Goal: Entertainment & Leisure: Consume media (video, audio)

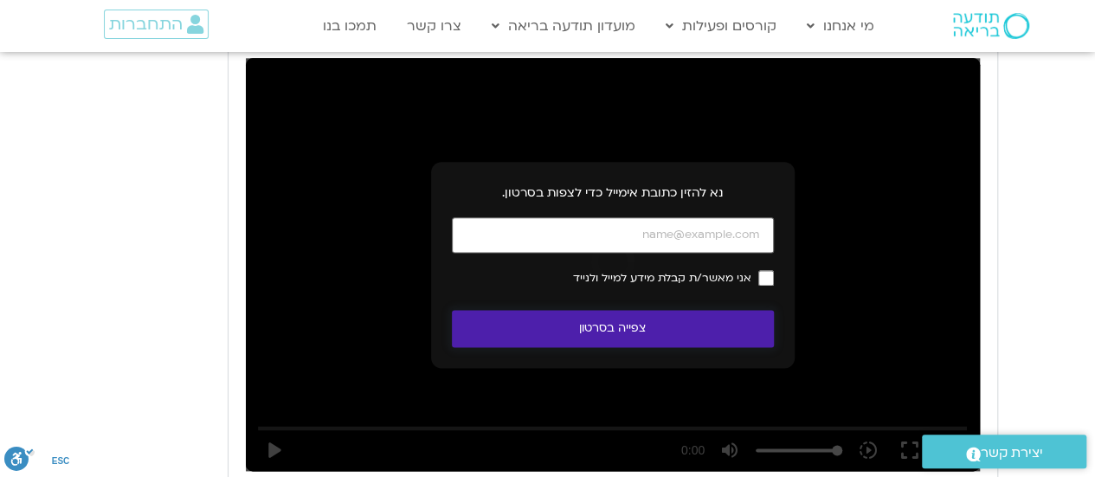
scroll to position [1006, 0]
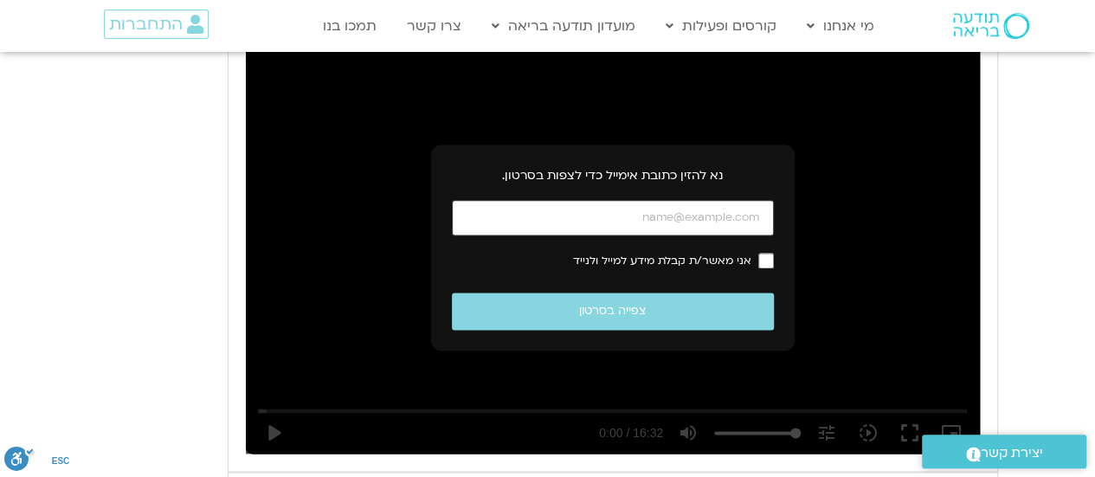
click at [651, 216] on input "כתובת אימייל" at bounding box center [613, 217] width 322 height 35
type input "[EMAIL_ADDRESS][DOMAIN_NAME]"
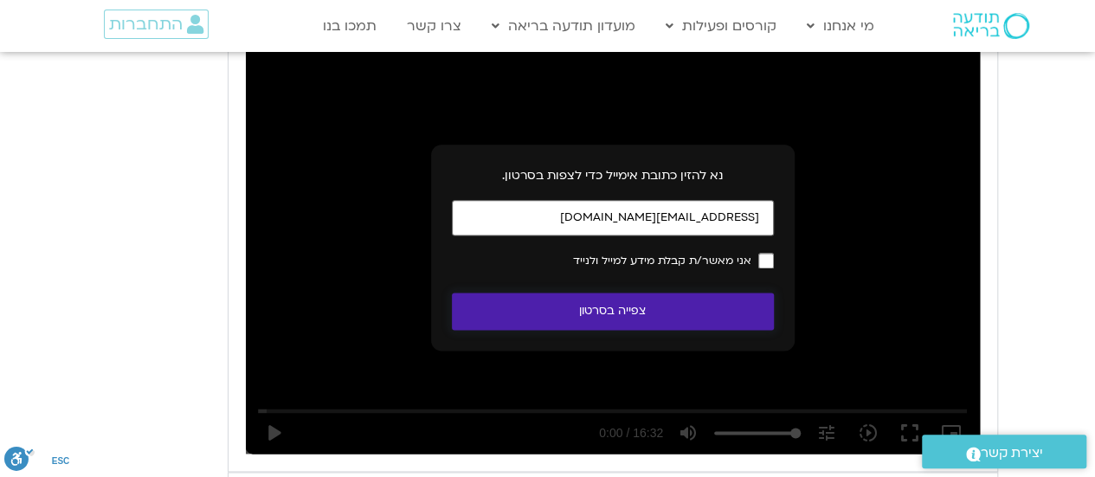
click at [676, 313] on button "צפייה בסרטון" at bounding box center [613, 311] width 322 height 37
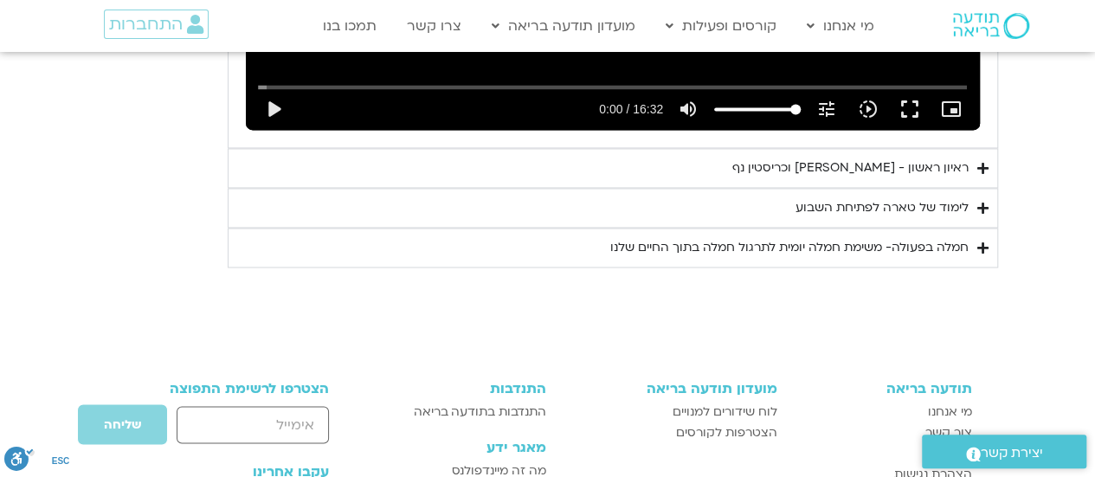
scroll to position [1250, 0]
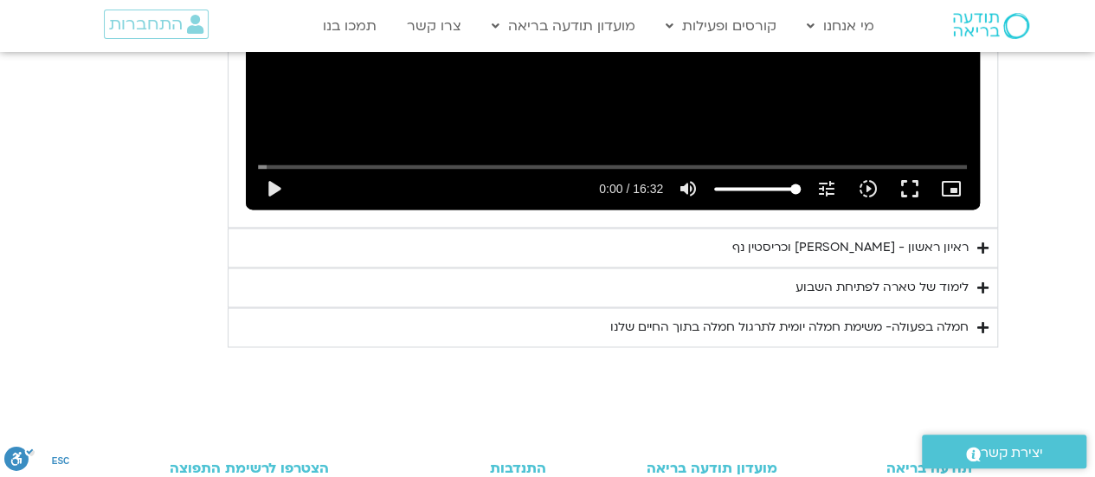
click at [983, 281] on icon "Accordion. Open links with Enter or Space, close with Escape, and navigate with…" at bounding box center [982, 287] width 11 height 13
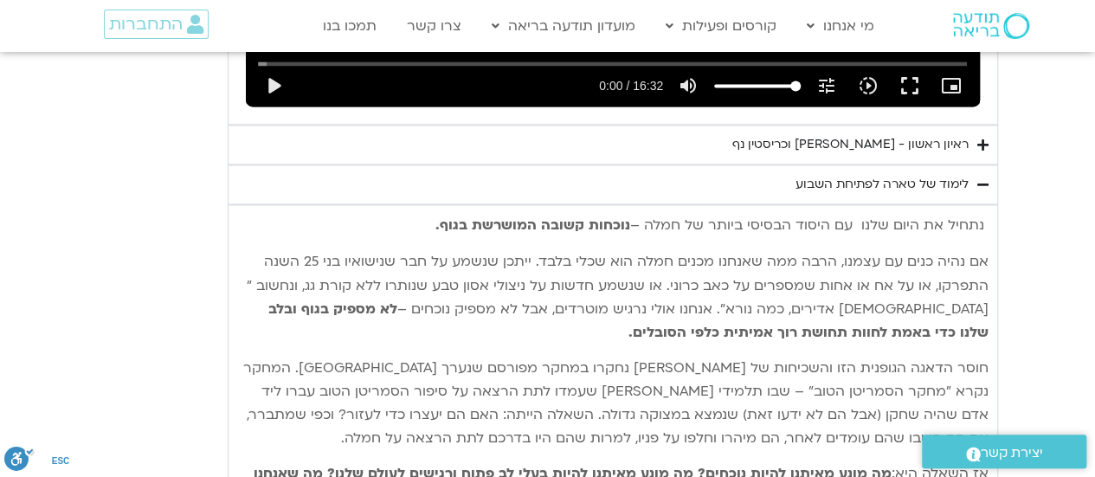
scroll to position [1337, 0]
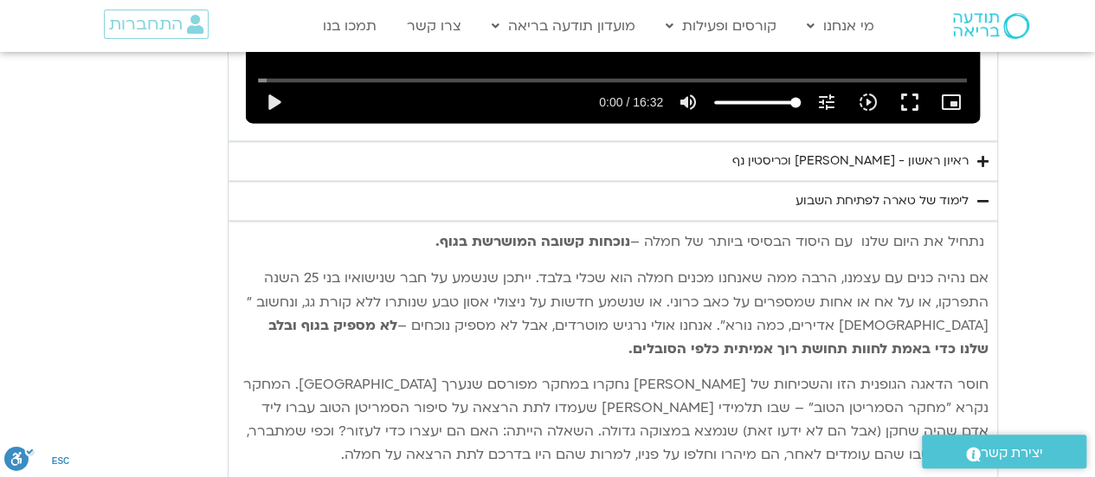
click at [982, 198] on icon "Accordion. Open links with Enter or Space, close with Escape, and navigate with…" at bounding box center [982, 201] width 11 height 13
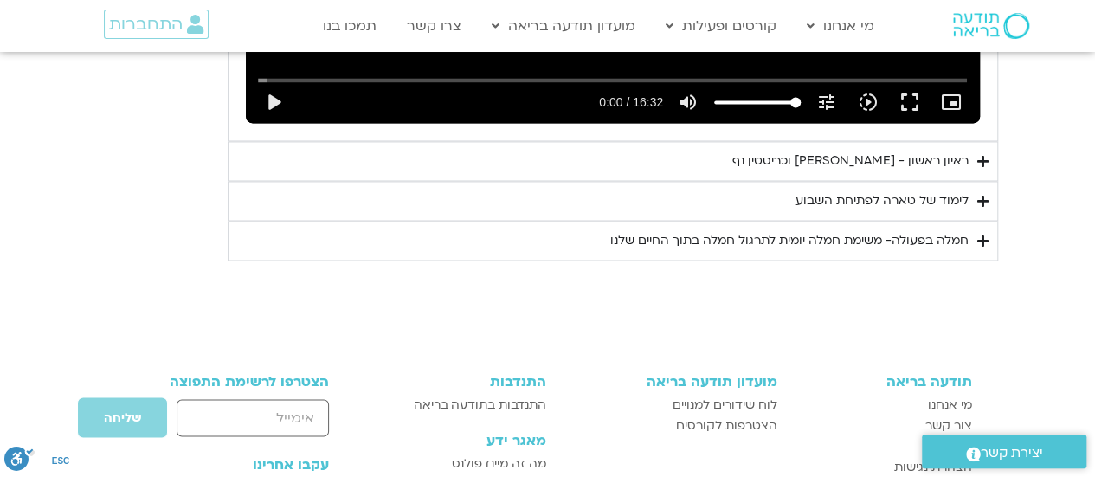
click at [980, 238] on icon "Accordion. Open links with Enter or Space, close with Escape, and navigate with…" at bounding box center [982, 241] width 11 height 13
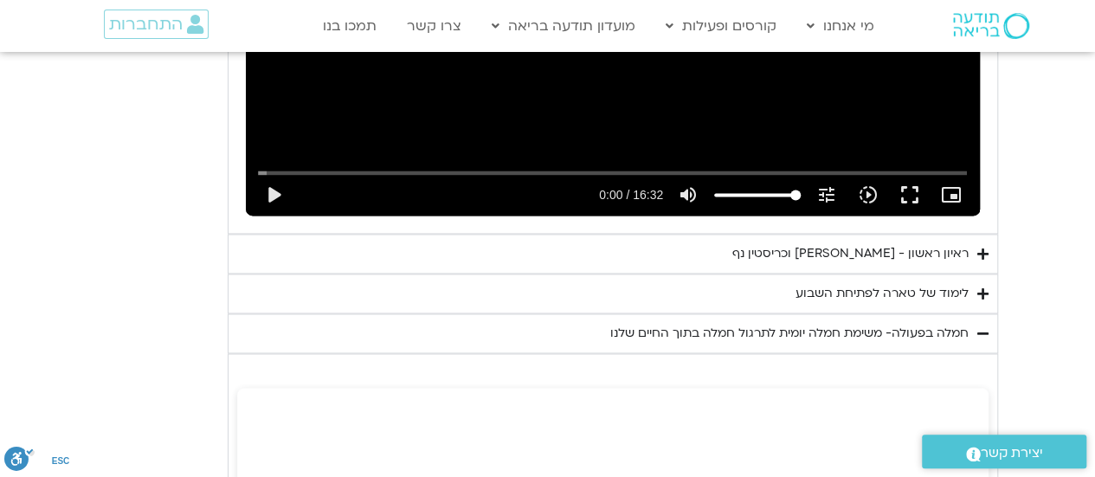
scroll to position [1331, 0]
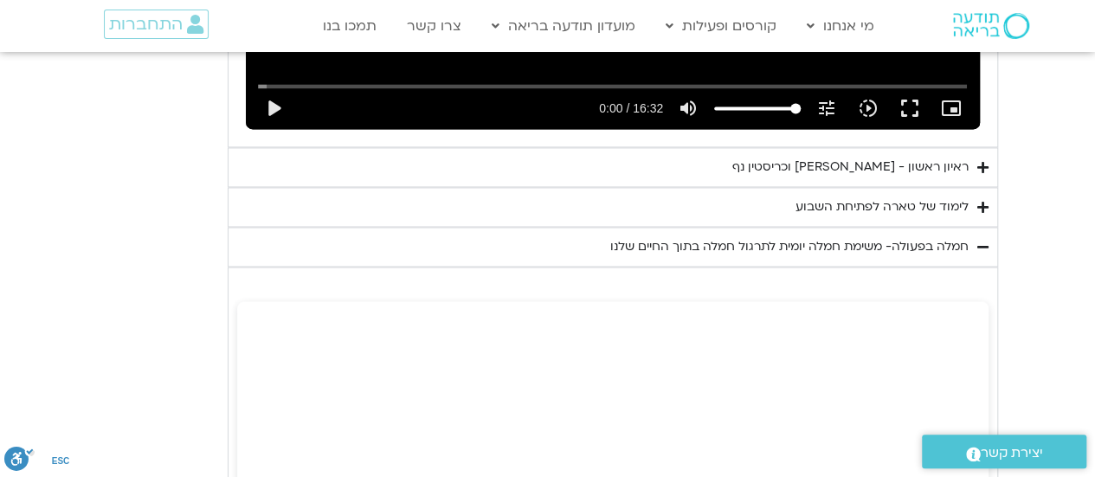
click at [979, 164] on icon "Accordion. Open links with Enter or Space, close with Escape, and navigate with…" at bounding box center [982, 167] width 11 height 13
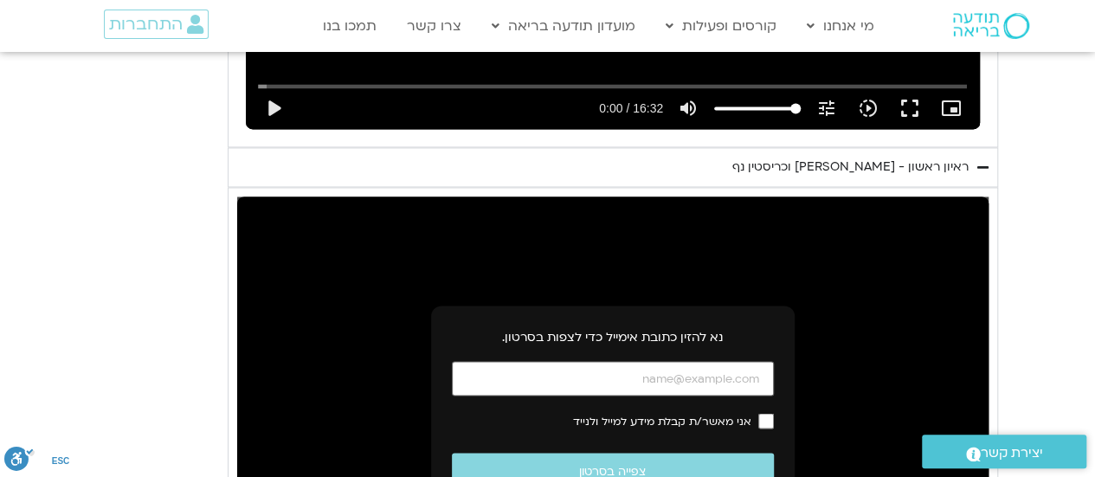
click at [979, 164] on icon "Accordion. Open links with Enter or Space, close with Escape, and navigate with…" at bounding box center [982, 167] width 11 height 13
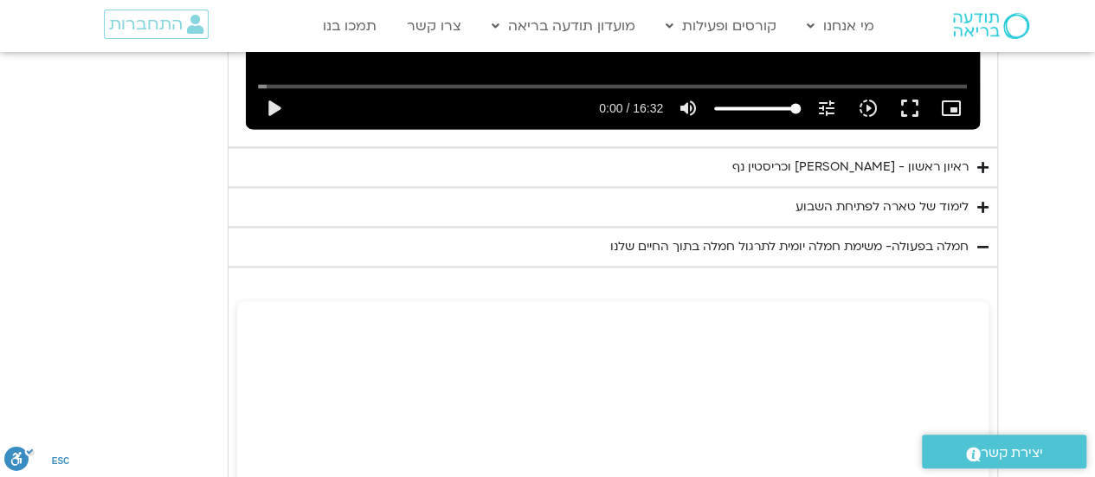
click at [985, 206] on icon "Accordion. Open links with Enter or Space, close with Escape, and navigate with…" at bounding box center [982, 207] width 11 height 13
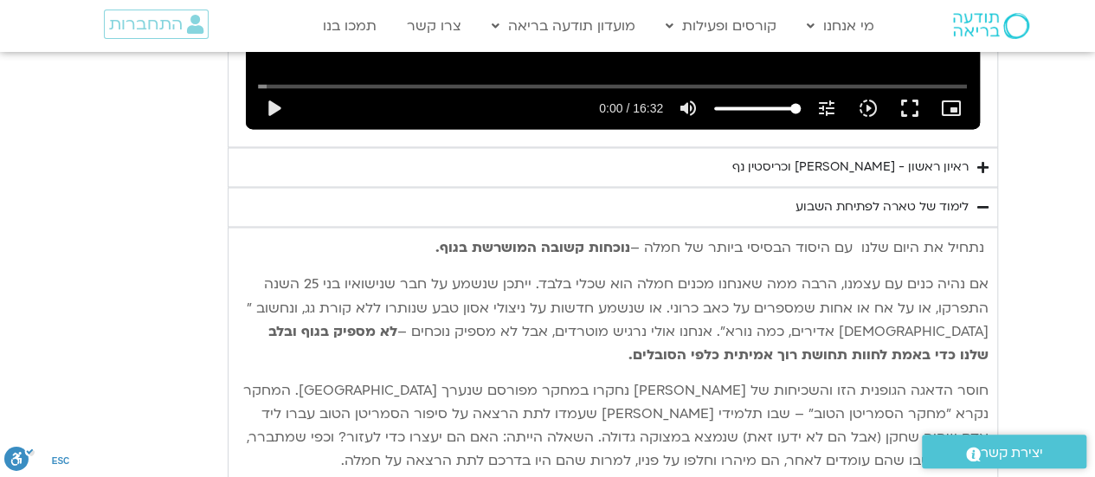
click at [983, 204] on icon "Accordion. Open links with Enter or Space, close with Escape, and navigate with…" at bounding box center [982, 207] width 11 height 13
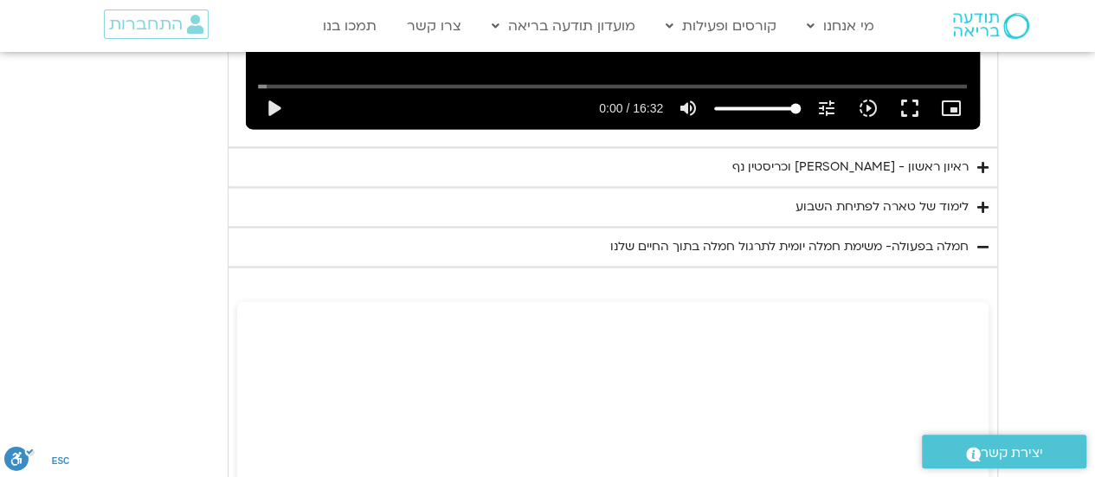
click at [983, 166] on icon "Accordion. Open links with Enter or Space, close with Escape, and navigate with…" at bounding box center [982, 167] width 11 height 13
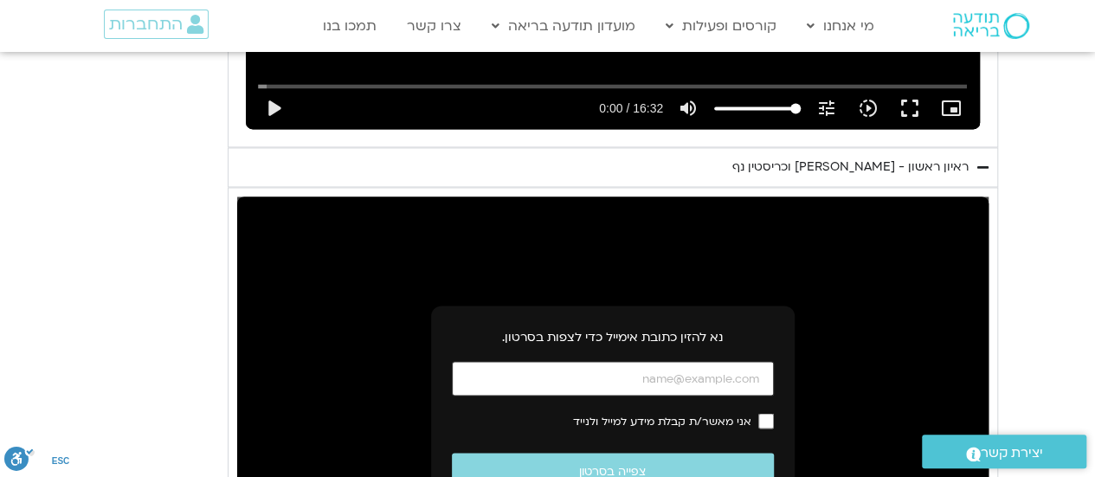
click at [711, 392] on input "כתובת אימייל" at bounding box center [613, 378] width 322 height 35
type input "[EMAIL_ADDRESS][DOMAIN_NAME]"
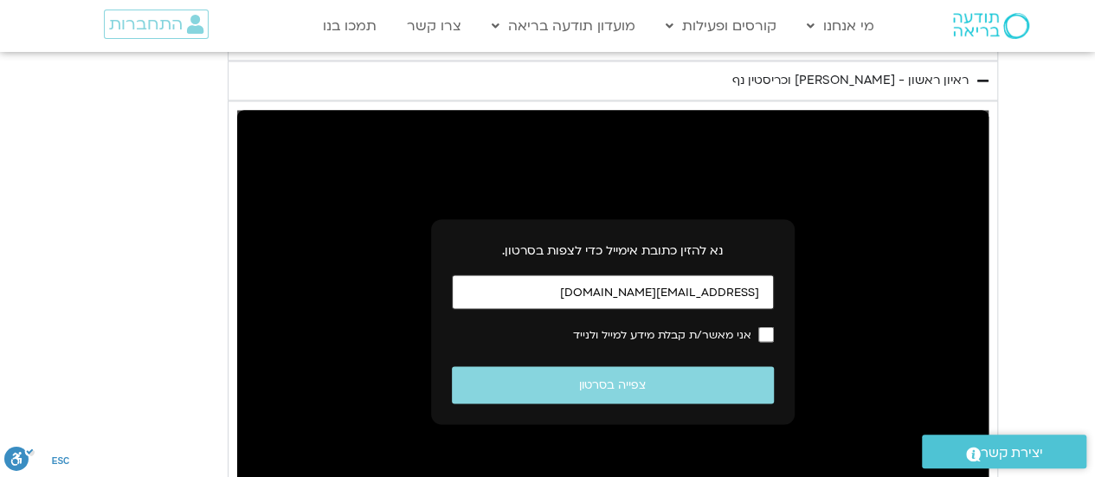
scroll to position [1504, 0]
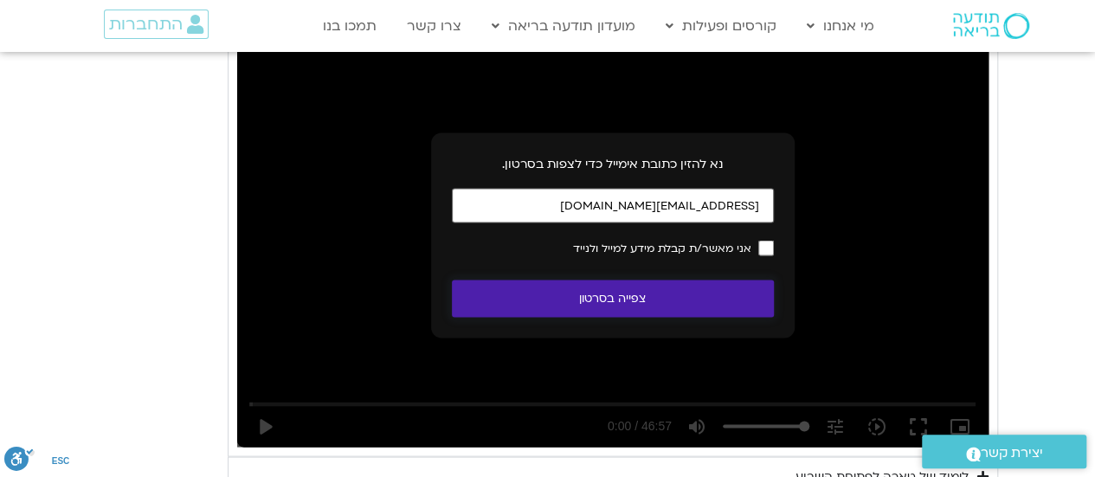
click at [680, 304] on button "צפייה בסרטון" at bounding box center [613, 298] width 322 height 37
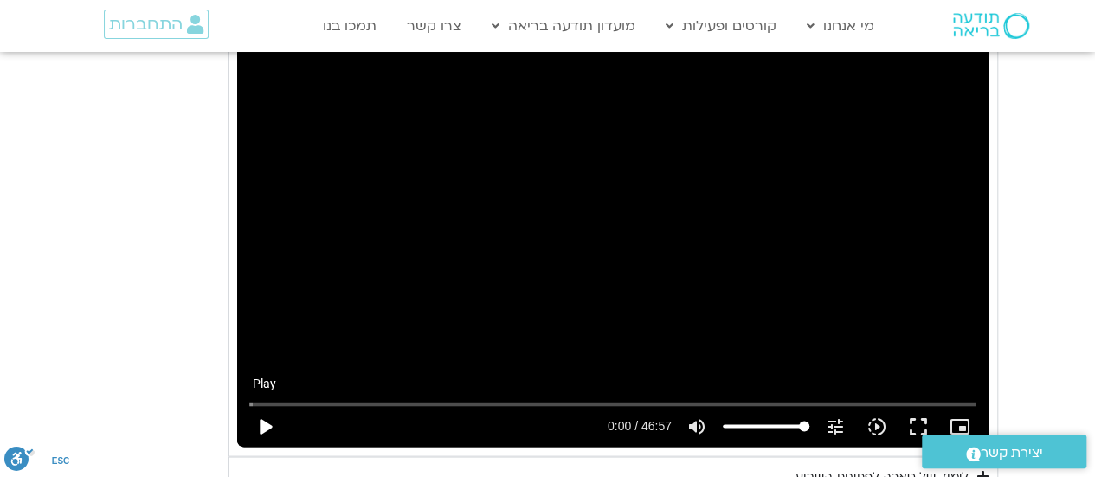
click at [261, 423] on button "play_arrow" at bounding box center [265, 426] width 42 height 42
click at [326, 403] on input "Seek" at bounding box center [612, 403] width 726 height 10
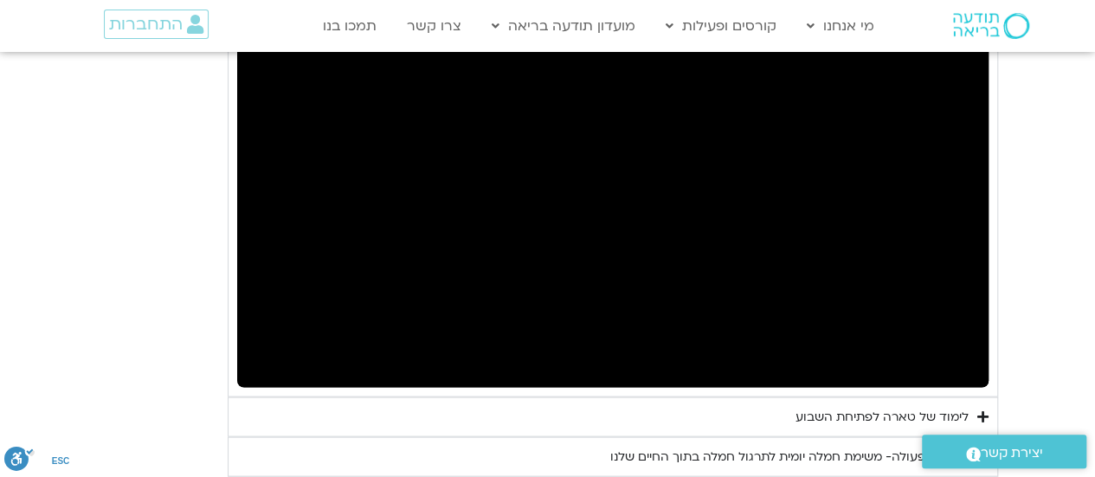
scroll to position [1590, 0]
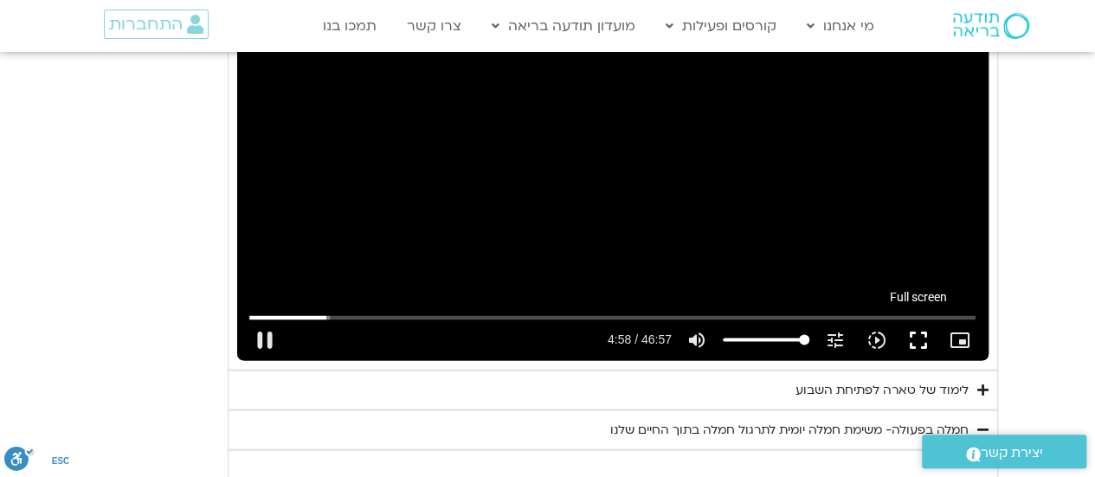
click at [915, 337] on button "fullscreen" at bounding box center [919, 340] width 42 height 42
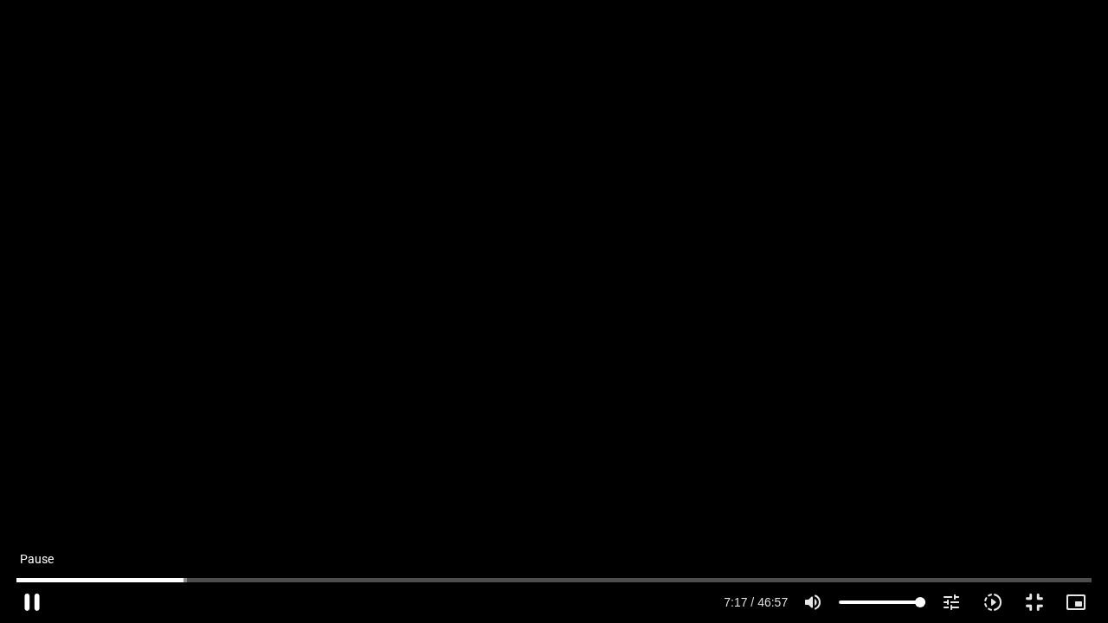
click at [34, 476] on button "pause" at bounding box center [32, 603] width 42 height 42
click at [35, 476] on button "play_arrow" at bounding box center [32, 603] width 42 height 42
click at [35, 476] on button "pause" at bounding box center [32, 603] width 42 height 42
type input "557.847484"
click at [1041, 476] on button "fullscreen_exit" at bounding box center [1035, 603] width 42 height 42
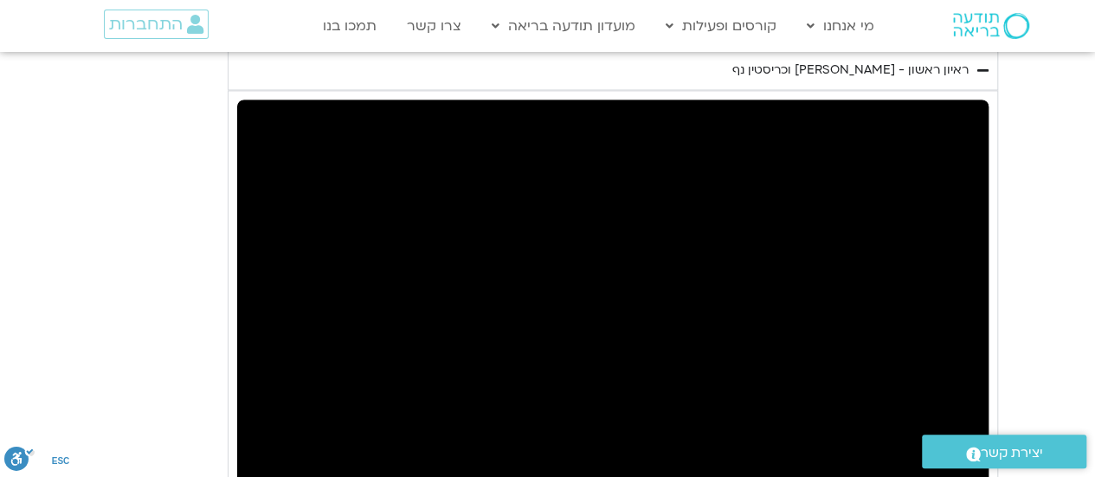
scroll to position [1480, 0]
